Goal: Transaction & Acquisition: Purchase product/service

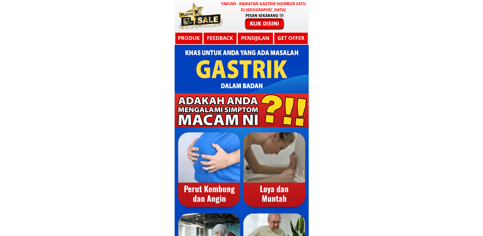
click at [198, 36] on h3 "Produk" at bounding box center [189, 38] width 28 height 8
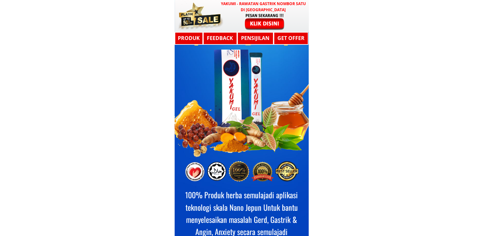
scroll to position [1963, 0]
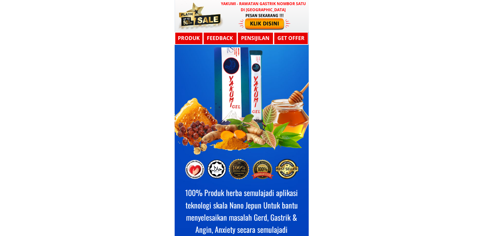
click at [213, 36] on h3 "Feedback" at bounding box center [219, 38] width 33 height 8
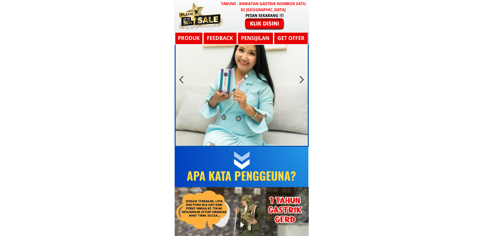
scroll to position [2598, 0]
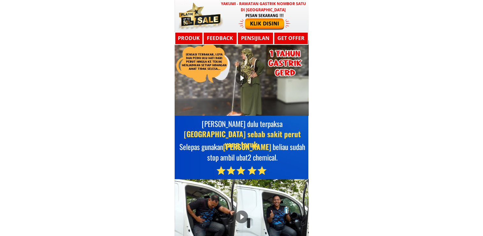
click at [255, 37] on h3 "Pensijilan" at bounding box center [256, 38] width 32 height 8
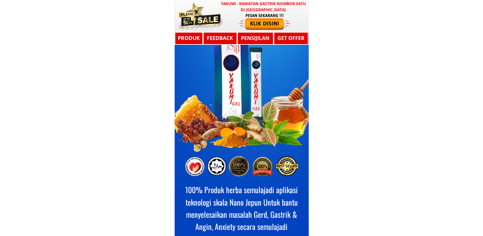
scroll to position [1963, 0]
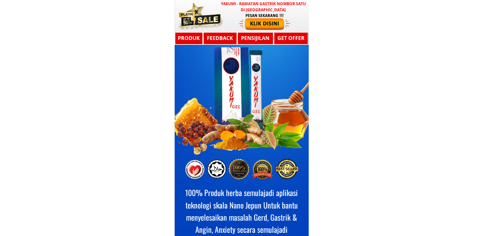
click at [289, 37] on h3 "GET OFFER" at bounding box center [291, 38] width 32 height 8
click at [296, 39] on h3 "GET OFFER" at bounding box center [291, 38] width 32 height 8
click at [257, 19] on div at bounding box center [265, 21] width 52 height 17
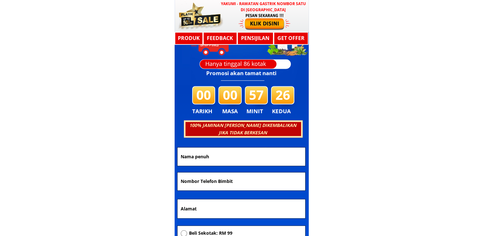
scroll to position [3324, 0]
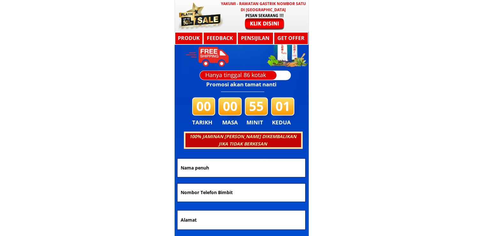
click at [294, 145] on h3 "100% JAMINAN [PERSON_NAME] DIKEMBALIKAN JIKA TIDAK BERKESAN" at bounding box center [243, 140] width 116 height 14
click at [227, 166] on input "text" at bounding box center [241, 167] width 125 height 18
click at [234, 195] on input "tel" at bounding box center [241, 192] width 125 height 18
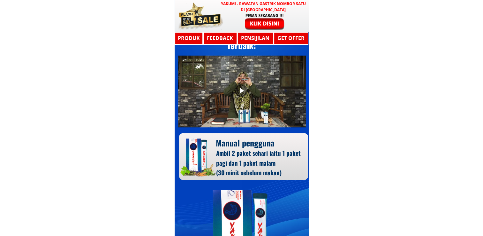
scroll to position [3753, 0]
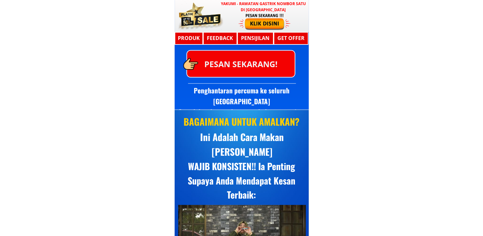
click at [255, 18] on div at bounding box center [265, 21] width 52 height 17
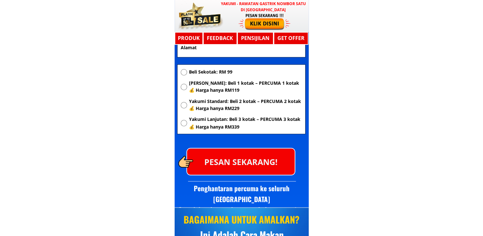
scroll to position [3420, 0]
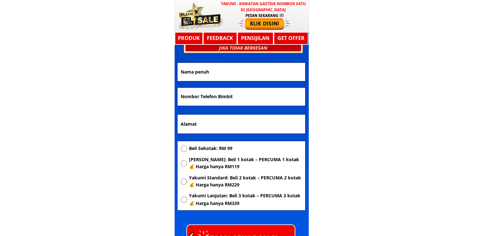
click at [213, 70] on input "text" at bounding box center [241, 72] width 125 height 18
click at [215, 123] on input "text" at bounding box center [241, 123] width 125 height 19
click at [215, 101] on input "tel" at bounding box center [241, 97] width 125 height 18
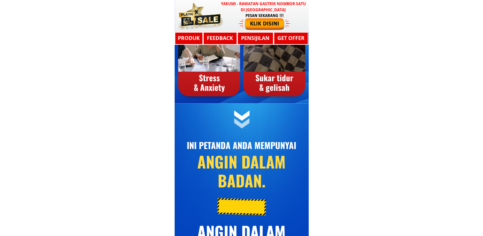
scroll to position [0, 0]
